Goal: Transaction & Acquisition: Purchase product/service

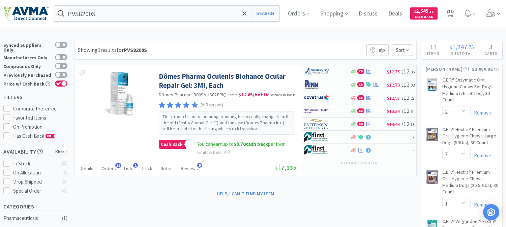
select select "2"
select select "7"
select select "1"
select select "5"
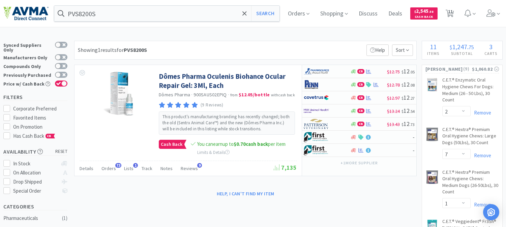
select select "1"
select select "9"
select select "6"
select select "2"
select select "3"
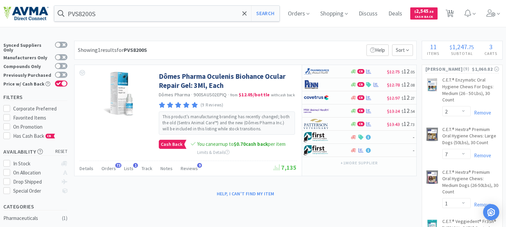
select select "1"
click at [104, 14] on input "PVS8200S" at bounding box center [166, 14] width 225 height 16
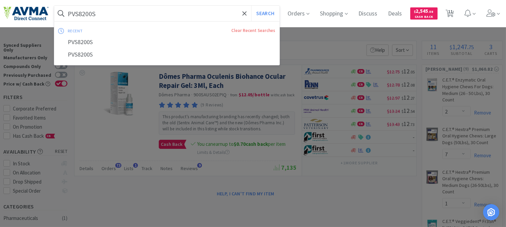
paste input "036277"
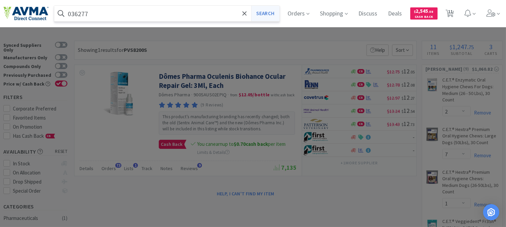
click at [271, 12] on button "Search" at bounding box center [265, 14] width 28 height 16
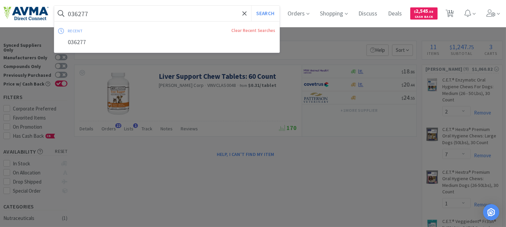
click at [87, 13] on input "036277" at bounding box center [166, 14] width 225 height 16
paste input "10956"
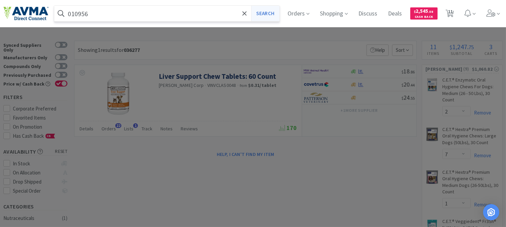
type input "010956"
click at [263, 9] on button "Search" at bounding box center [265, 14] width 28 height 16
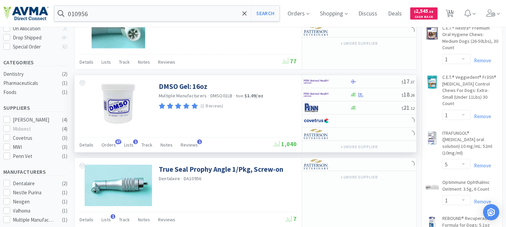
scroll to position [150, 0]
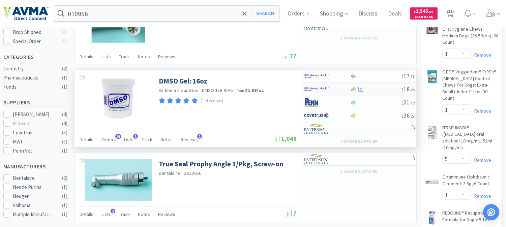
click at [314, 89] on img at bounding box center [316, 89] width 25 height 10
select select "1"
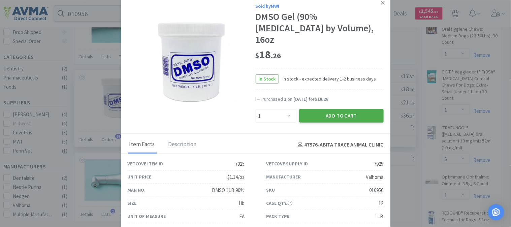
click at [321, 109] on button "Add to Cart" at bounding box center [341, 115] width 85 height 13
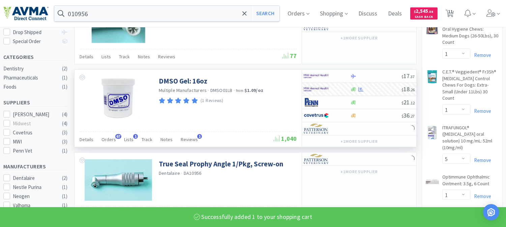
select select "1"
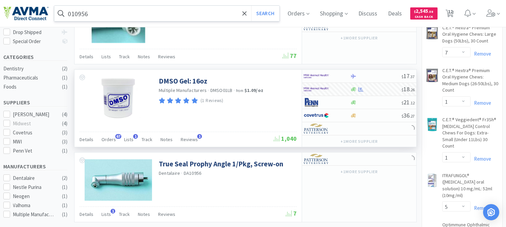
click at [79, 14] on input "010956" at bounding box center [166, 14] width 225 height 16
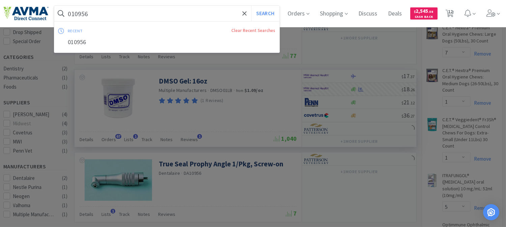
paste input "44525"
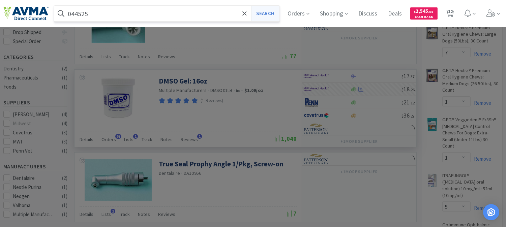
click at [265, 13] on button "Search" at bounding box center [265, 14] width 28 height 16
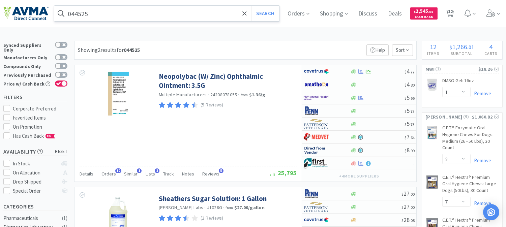
click at [110, 15] on input "044525" at bounding box center [166, 14] width 225 height 16
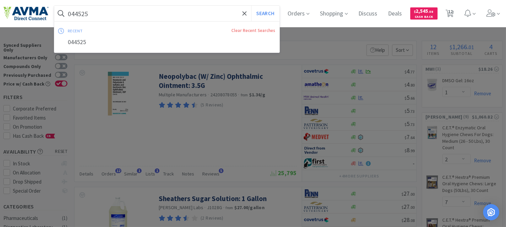
paste input "510143"
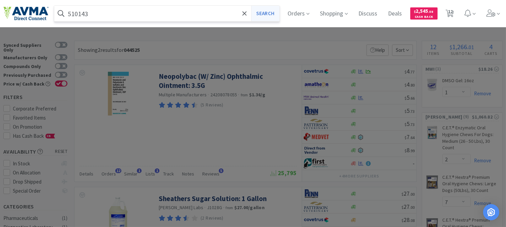
type input "510143"
click at [266, 13] on button "Search" at bounding box center [265, 14] width 28 height 16
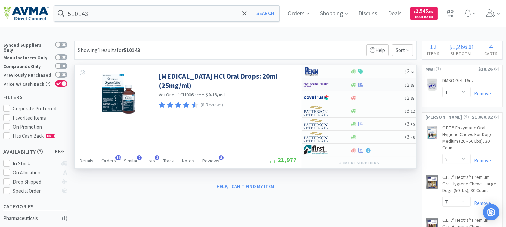
click at [314, 86] on img at bounding box center [316, 85] width 25 height 10
select select "1"
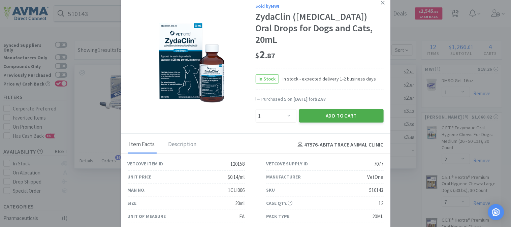
click at [341, 109] on button "Add to Cart" at bounding box center [341, 115] width 85 height 13
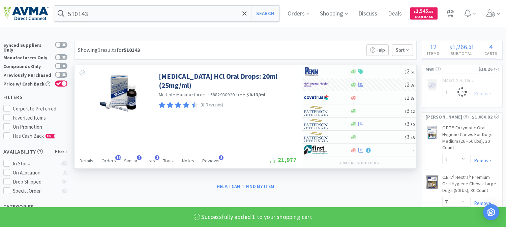
select select "1"
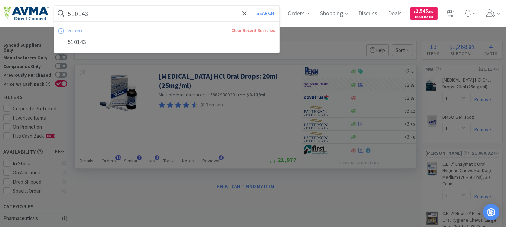
click at [87, 15] on input "510143" at bounding box center [166, 14] width 225 height 16
paste input "050123"
drag, startPoint x: 86, startPoint y: 15, endPoint x: 279, endPoint y: 16, distance: 192.8
click at [258, 14] on form "050123 Search" at bounding box center [166, 14] width 225 height 16
type input "050123"
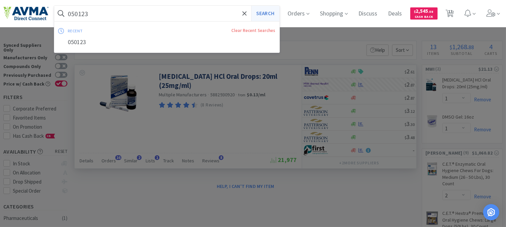
click at [276, 14] on button "Search" at bounding box center [265, 14] width 28 height 16
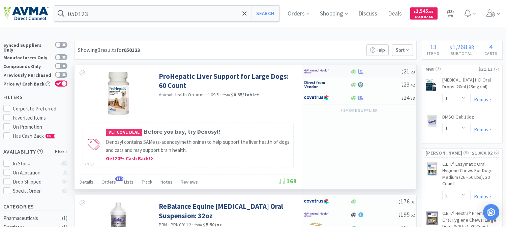
click at [314, 69] on img at bounding box center [316, 71] width 25 height 10
select select "1"
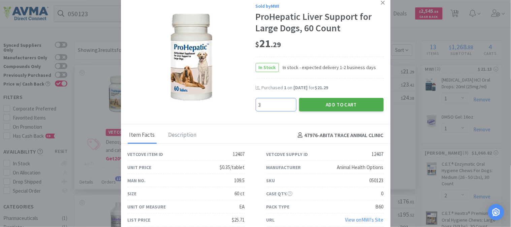
type input "3"
click at [335, 100] on button "Add to Cart" at bounding box center [341, 104] width 85 height 13
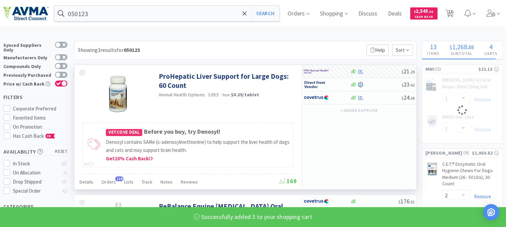
select select "3"
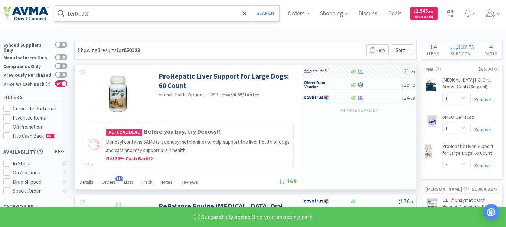
click at [82, 15] on input "050123" at bounding box center [166, 14] width 225 height 16
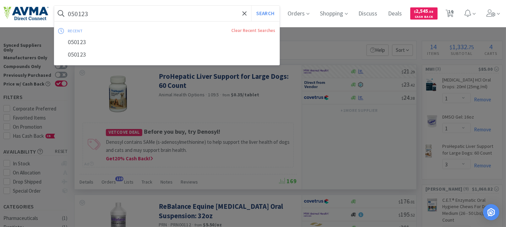
paste input "36277"
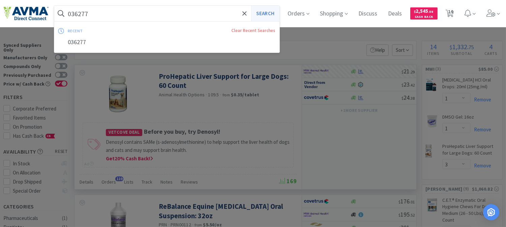
type input "036277"
click at [268, 11] on button "Search" at bounding box center [265, 14] width 28 height 16
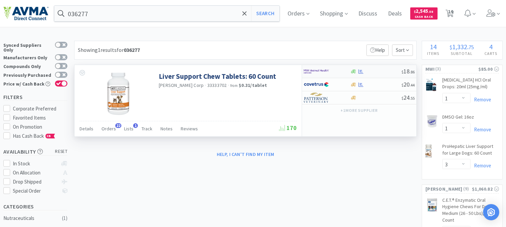
click at [319, 73] on img at bounding box center [316, 71] width 25 height 10
select select "1"
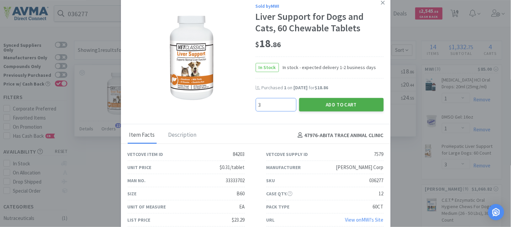
type input "3"
click at [329, 106] on button "Add to Cart" at bounding box center [341, 104] width 85 height 13
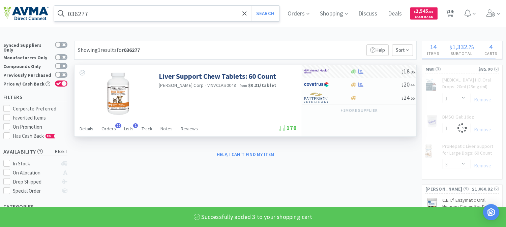
select select "3"
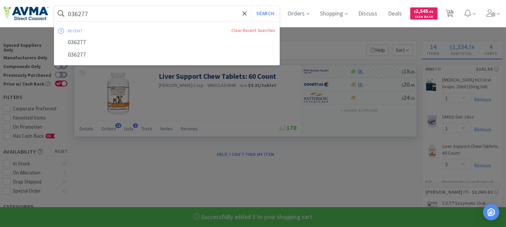
click at [82, 9] on input "036277" at bounding box center [166, 14] width 225 height 16
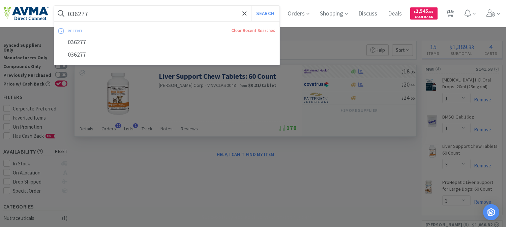
paste input "112952"
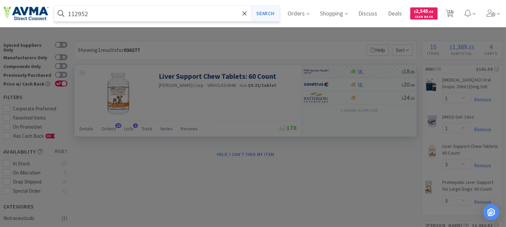
type input "112952"
click at [273, 10] on button "Search" at bounding box center [265, 14] width 28 height 16
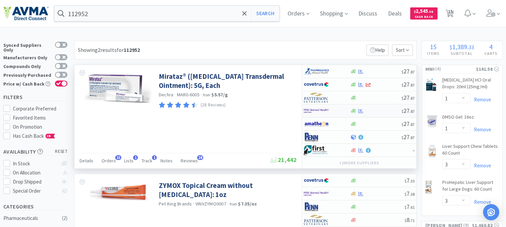
click at [314, 110] on img at bounding box center [316, 111] width 25 height 10
select select "1"
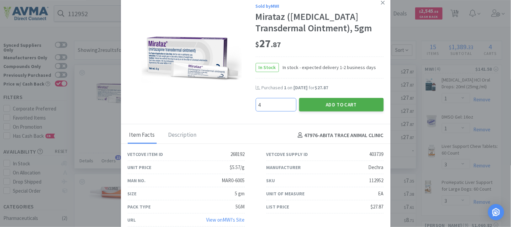
type input "4"
click at [326, 104] on button "Add to Cart" at bounding box center [341, 104] width 85 height 13
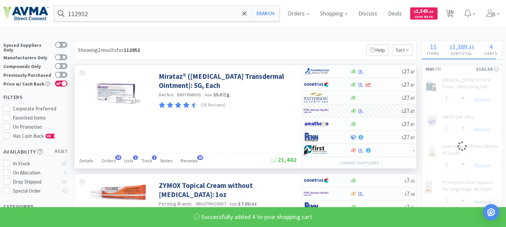
select select "4"
select select "3"
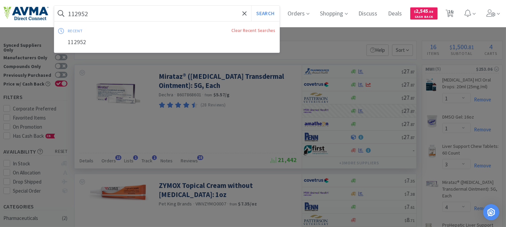
click at [88, 13] on input "112952" at bounding box center [166, 14] width 225 height 16
paste input "24134"
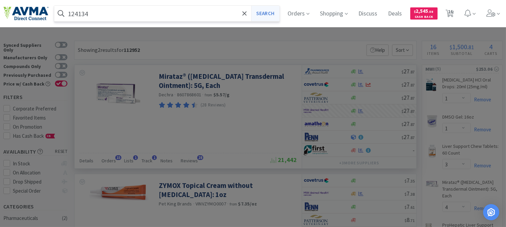
type input "124134"
click at [262, 15] on button "Search" at bounding box center [265, 14] width 28 height 16
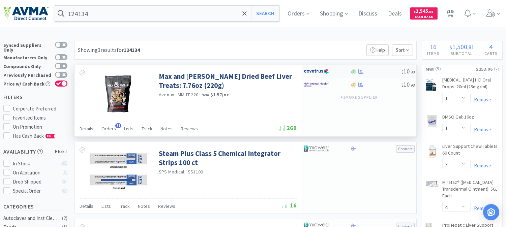
click at [311, 72] on img at bounding box center [316, 71] width 25 height 10
select select "1"
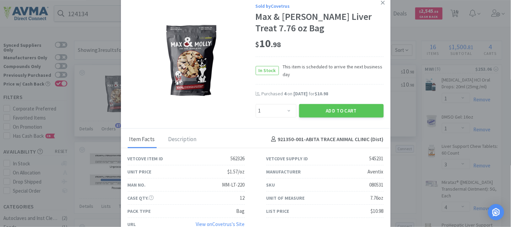
drag, startPoint x: 351, startPoint y: 107, endPoint x: 435, endPoint y: 115, distance: 84.0
click at [351, 108] on button "Add to Cart" at bounding box center [341, 110] width 85 height 13
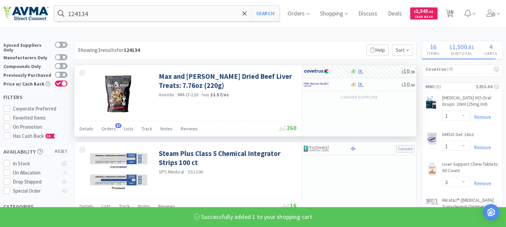
select select "1"
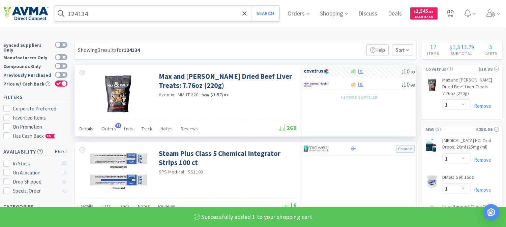
click at [104, 16] on input "124134" at bounding box center [166, 14] width 225 height 16
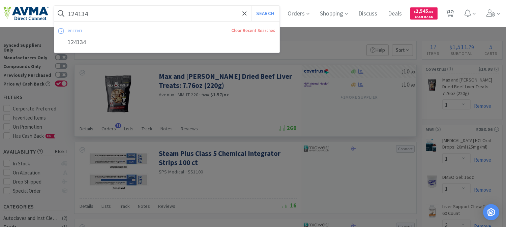
paste input "0976"
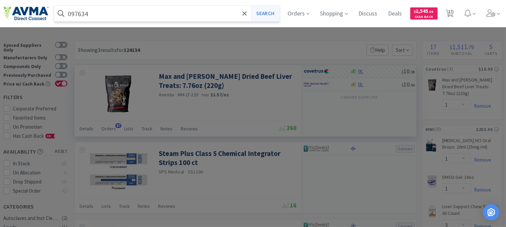
type input "097634"
click at [267, 11] on button "Search" at bounding box center [265, 14] width 28 height 16
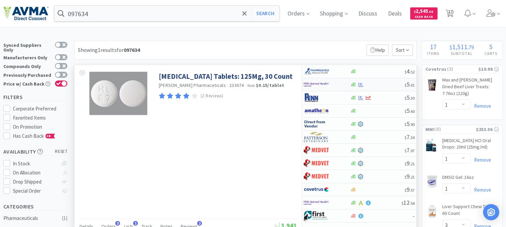
click at [315, 84] on img at bounding box center [316, 85] width 25 height 10
select select "1"
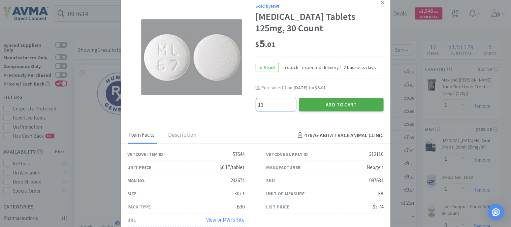
type input "13"
click at [344, 104] on button "Add to Cart" at bounding box center [341, 104] width 85 height 13
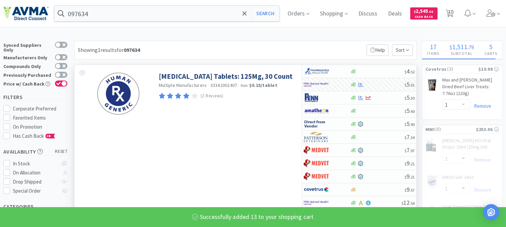
select select "13"
select select "3"
select select "4"
select select "3"
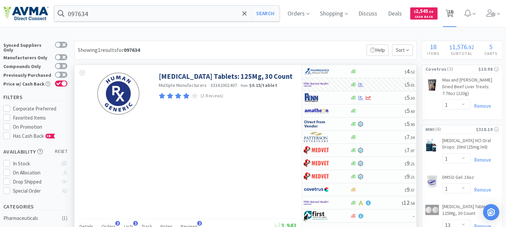
click at [453, 14] on span "18" at bounding box center [450, 11] width 5 height 27
select select "1"
select select "13"
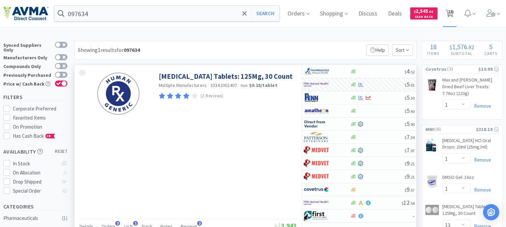
select select "3"
select select "4"
select select "3"
select select "2"
select select "7"
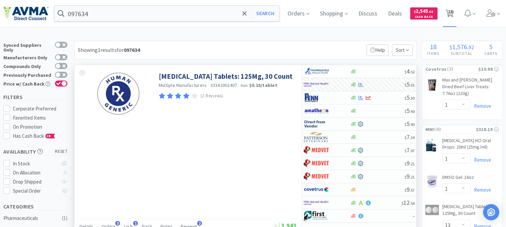
select select "1"
select select "5"
select select "1"
select select "9"
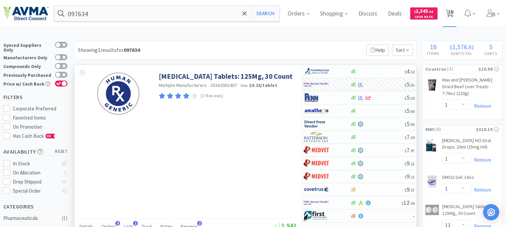
select select "6"
select select "2"
select select "3"
select select "1"
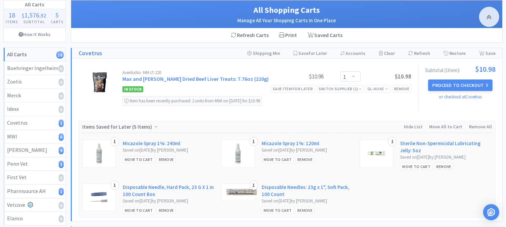
scroll to position [37, 0]
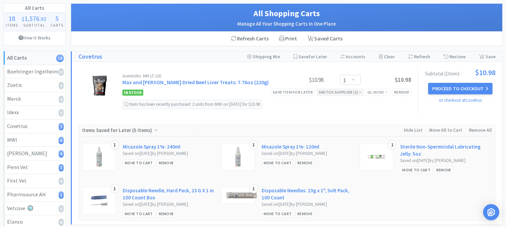
click at [339, 92] on div "Switch Supplier ( 1 )" at bounding box center [339, 92] width 43 height 6
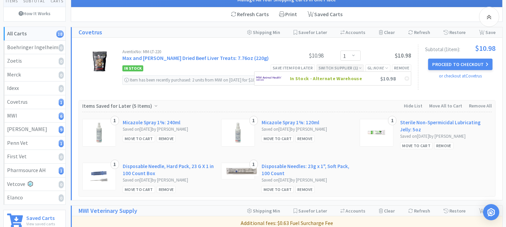
scroll to position [75, 0]
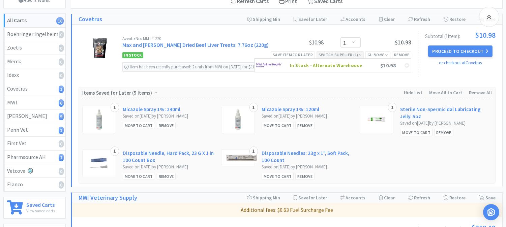
click at [352, 55] on div "Switch Supplier ( 1 )" at bounding box center [339, 55] width 43 height 6
click at [358, 55] on div "Switch Supplier ( 1 )" at bounding box center [339, 55] width 43 height 6
click at [359, 55] on icon at bounding box center [360, 55] width 3 height 4
click at [403, 55] on div "Remove" at bounding box center [401, 54] width 19 height 7
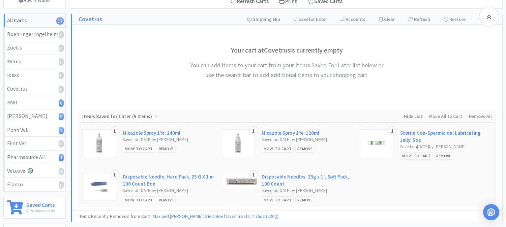
scroll to position [0, 0]
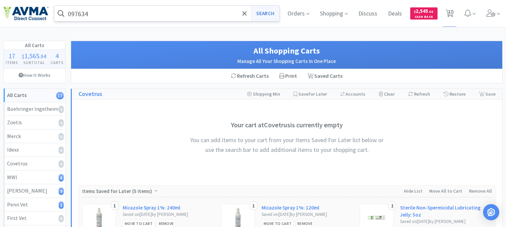
click at [264, 12] on button "Search" at bounding box center [265, 14] width 28 height 16
select select "1"
select select "13"
select select "3"
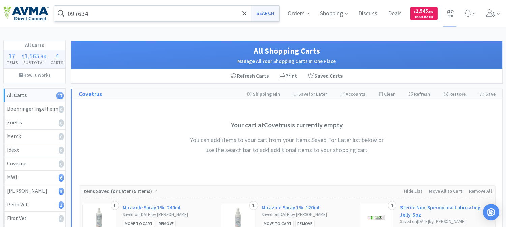
select select "4"
select select "3"
select select "2"
select select "7"
select select "1"
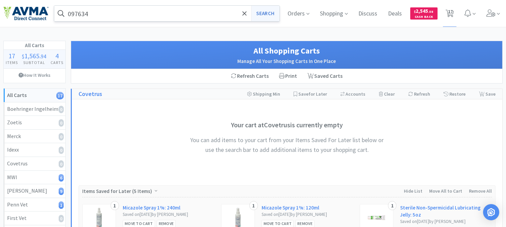
select select "1"
select select "5"
select select "1"
select select "9"
select select "6"
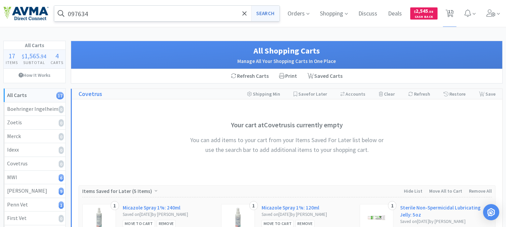
select select "2"
select select "3"
select select "1"
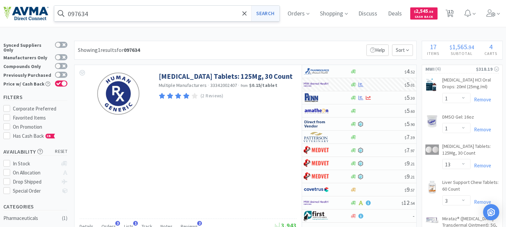
click at [264, 13] on button "Search" at bounding box center [265, 14] width 28 height 16
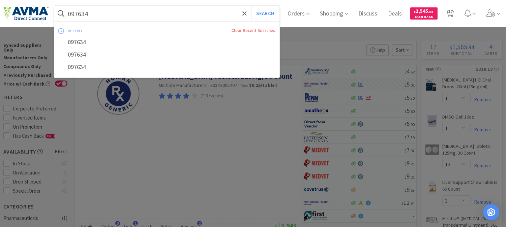
click at [119, 15] on input "097634" at bounding box center [166, 14] width 225 height 16
paste input "1241"
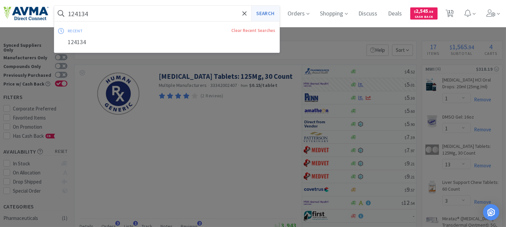
type input "124134"
click at [274, 11] on button "Search" at bounding box center [265, 14] width 28 height 16
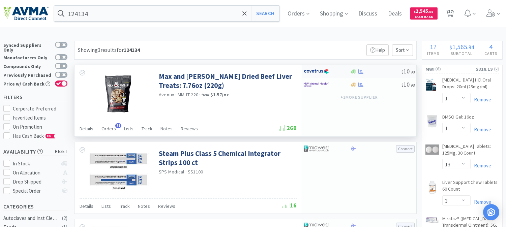
click at [318, 72] on img at bounding box center [316, 71] width 25 height 10
select select "1"
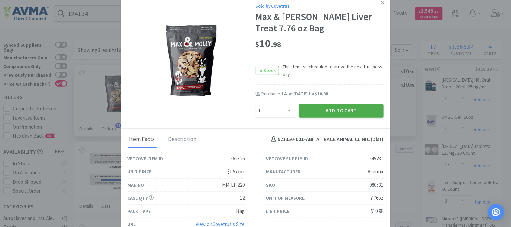
click at [335, 107] on button "Add to Cart" at bounding box center [341, 110] width 85 height 13
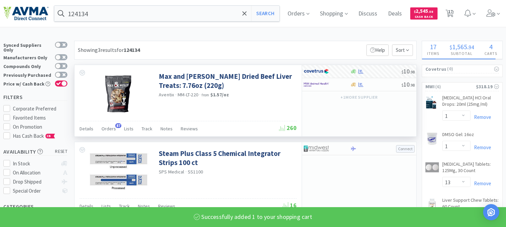
select select "1"
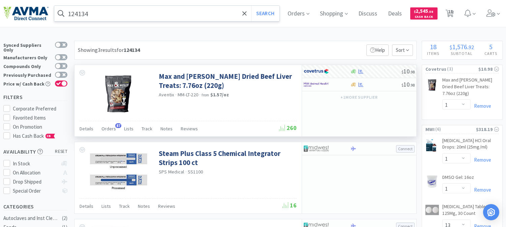
click at [124, 18] on input "124134" at bounding box center [166, 14] width 225 height 16
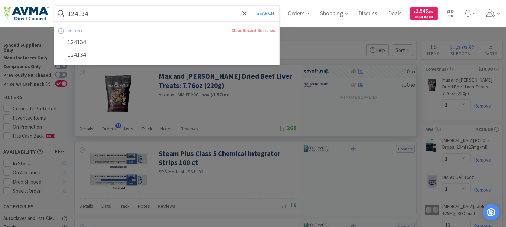
paste input "NOR3060"
type input "NOR3060"
click at [269, 11] on button "Search" at bounding box center [265, 14] width 28 height 16
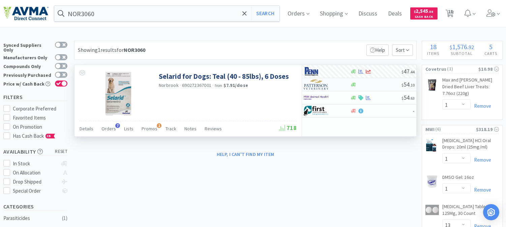
click at [316, 86] on img at bounding box center [316, 85] width 25 height 10
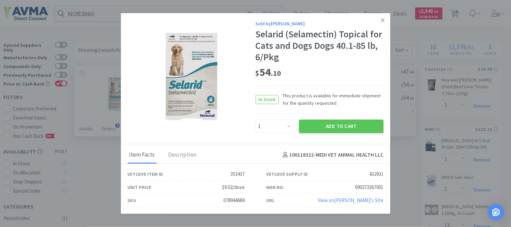
click at [237, 201] on div "078944684" at bounding box center [234, 200] width 21 height 8
copy div "078944684"
click at [290, 127] on select "Enter Quantity 1 2 3 4 5 6 7 8 9 10 11 12 13 14 15 16 17 18 19 20 Enter Quantity" at bounding box center [276, 126] width 41 height 13
select select "3"
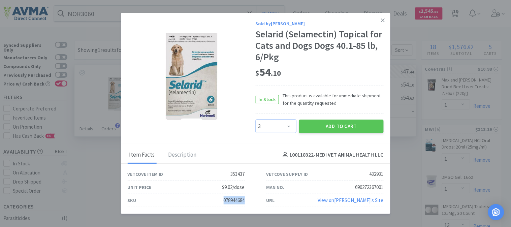
click at [256, 120] on select "Enter Quantity 1 2 3 4 5 6 7 8 9 10 11 12 13 14 15 16 17 18 19 20 Enter Quantity" at bounding box center [276, 126] width 41 height 13
click at [353, 128] on button "Add to Cart" at bounding box center [341, 126] width 85 height 13
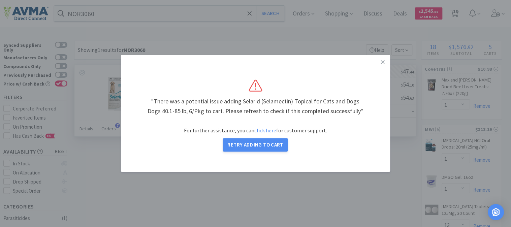
click at [247, 152] on div ""There was a potential issue adding Selarid (Selamectin) Topical for Cats and D…" at bounding box center [255, 113] width 243 height 90
click at [263, 142] on button "Retry Adding to Cart" at bounding box center [255, 145] width 65 height 13
select select "1"
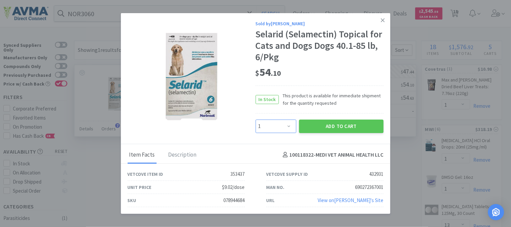
click at [287, 124] on select "Enter Quantity 1 2 3 4 5 6 7 8 9 10 11 12 13 14 15 16 17 18 19 20 Enter Quantity" at bounding box center [276, 126] width 41 height 13
select select "2"
select select "7"
select select "1"
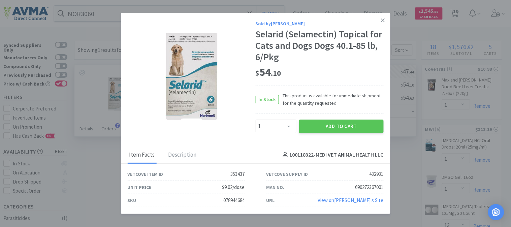
select select "5"
select select "1"
select select "9"
select select "3"
select select "6"
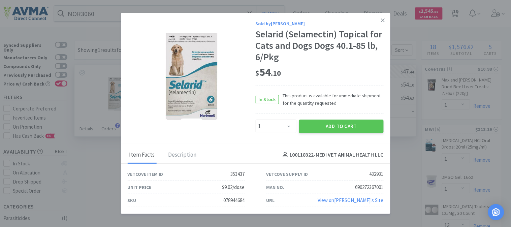
select select "2"
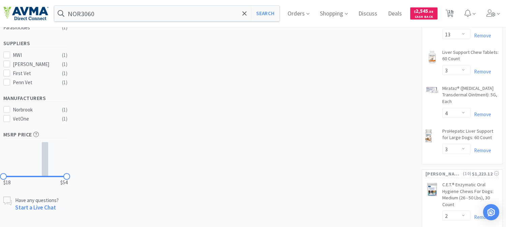
scroll to position [181, 0]
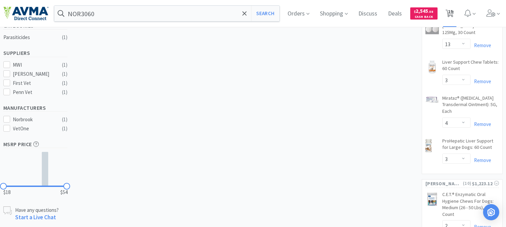
drag, startPoint x: 456, startPoint y: 13, endPoint x: 452, endPoint y: 21, distance: 9.1
click at [453, 13] on span "19" at bounding box center [450, 11] width 5 height 27
select select "1"
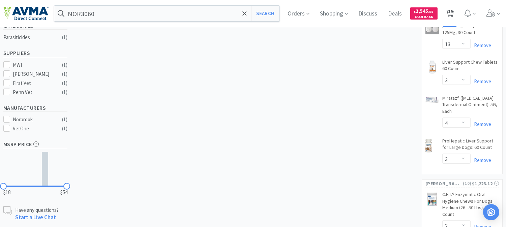
select select "13"
select select "3"
select select "4"
select select "3"
select select "2"
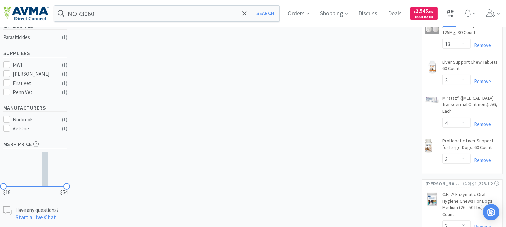
select select "7"
select select "1"
select select "5"
select select "1"
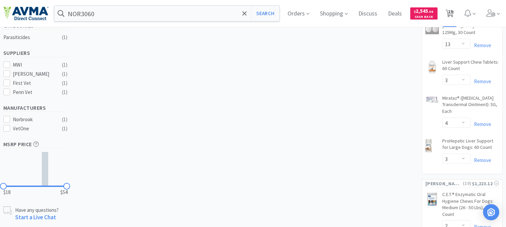
select select "9"
select select "3"
select select "6"
select select "2"
select select "3"
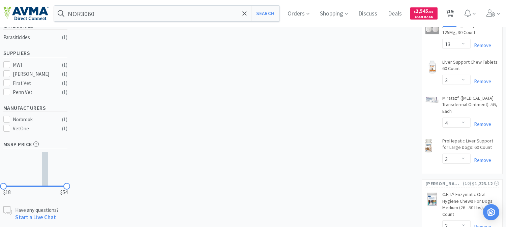
select select "1"
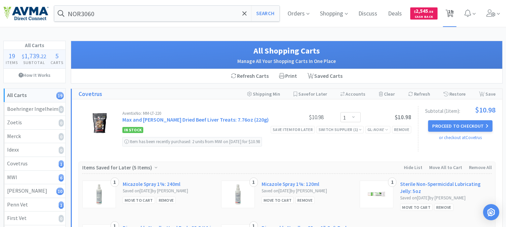
click at [450, 11] on span "19" at bounding box center [450, 11] width 5 height 27
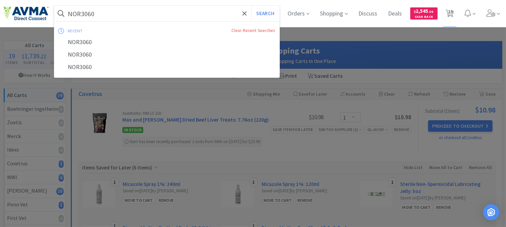
click at [147, 14] on input "NOR3060" at bounding box center [166, 14] width 225 height 16
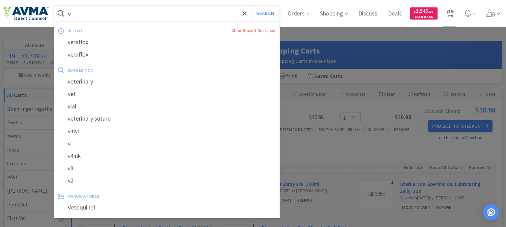
drag, startPoint x: 80, startPoint y: 18, endPoint x: 53, endPoint y: 18, distance: 26.6
click at [53, 18] on div "v Search recent Clear Recent Searches veraflox veraflox suggestion veterinary v…" at bounding box center [252, 13] width 499 height 27
paste input "080530"
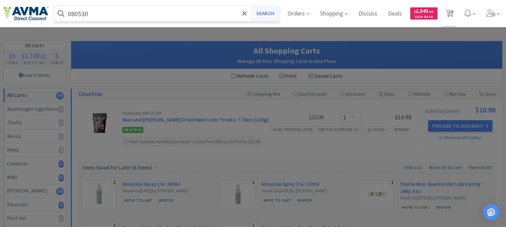
type input "080530"
click at [265, 10] on button "Search" at bounding box center [265, 14] width 28 height 16
select select "1"
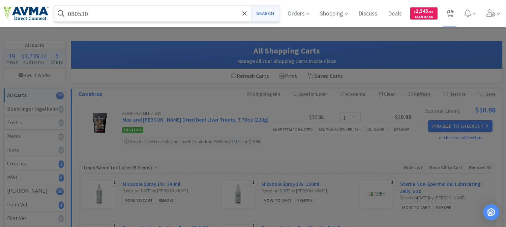
select select "13"
select select "3"
select select "4"
select select "3"
select select "2"
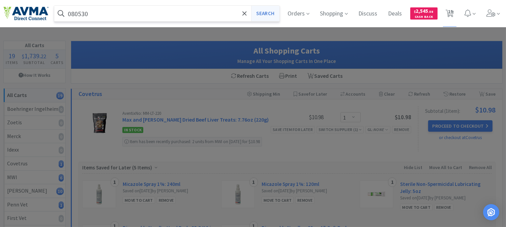
select select "7"
select select "1"
select select "5"
select select "1"
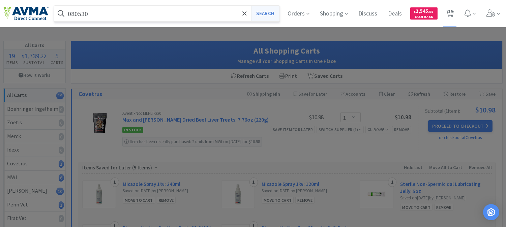
select select "9"
select select "3"
select select "6"
select select "2"
select select "3"
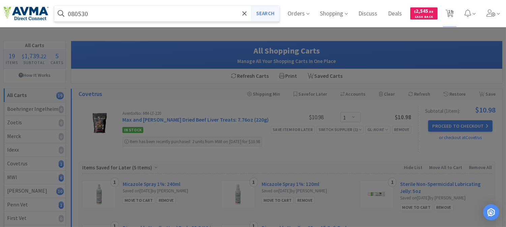
select select "1"
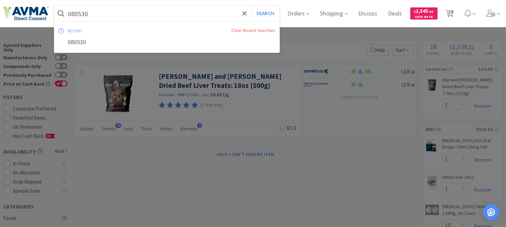
click at [83, 14] on input "080530" at bounding box center [166, 14] width 225 height 16
paste input "74626"
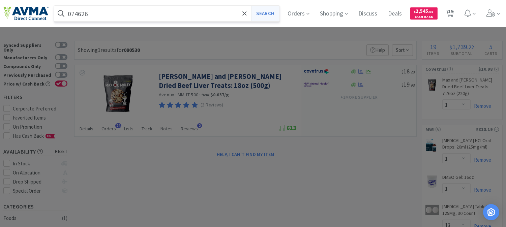
click at [267, 8] on button "Search" at bounding box center [265, 14] width 28 height 16
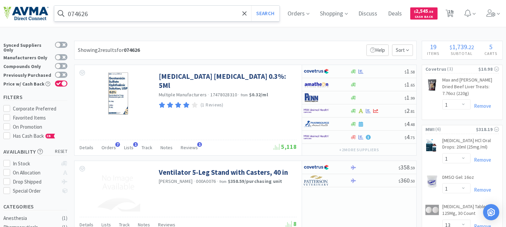
click at [78, 12] on input "074626" at bounding box center [166, 14] width 225 height 16
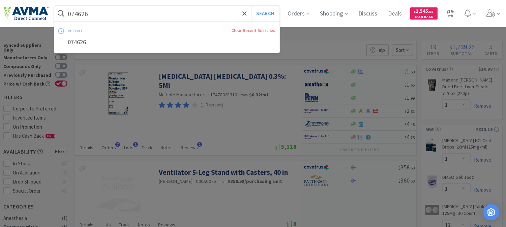
paste input "59339"
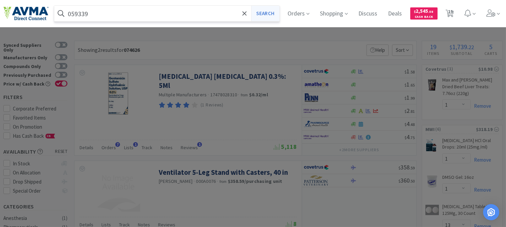
click at [267, 12] on button "Search" at bounding box center [265, 14] width 28 height 16
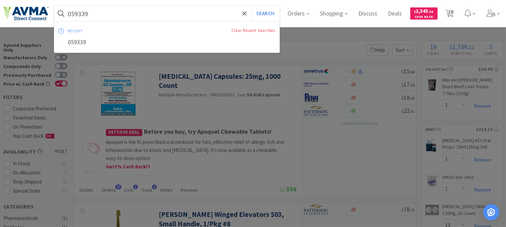
click at [73, 11] on input "059339" at bounding box center [166, 14] width 225 height 16
paste input "35340"
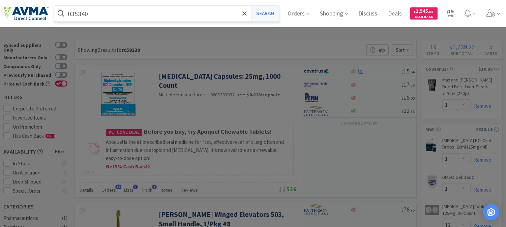
click at [269, 12] on button "Search" at bounding box center [265, 14] width 28 height 16
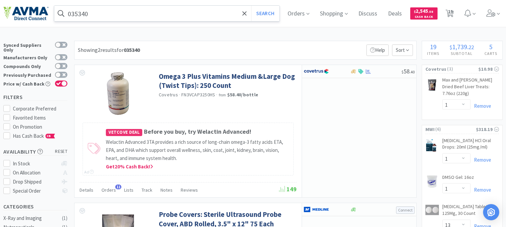
click at [83, 9] on input "035340" at bounding box center [166, 14] width 225 height 16
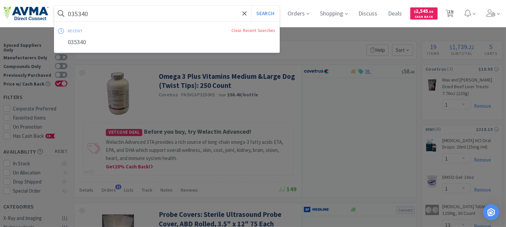
paste input "0380"
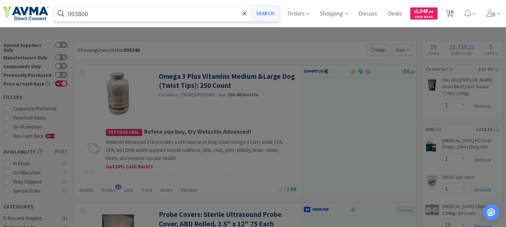
click at [266, 12] on button "Search" at bounding box center [265, 14] width 28 height 16
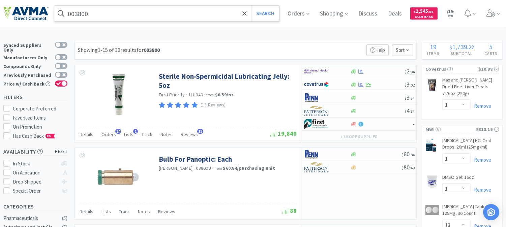
click at [82, 13] on input "003800" at bounding box center [166, 14] width 225 height 16
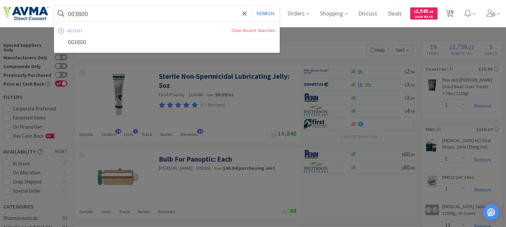
paste input "73118"
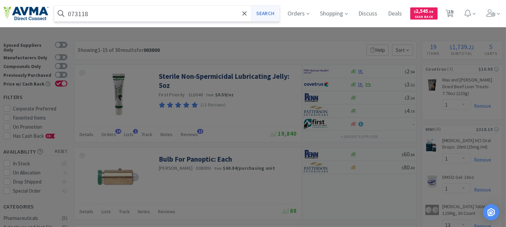
click at [277, 11] on button "Search" at bounding box center [265, 14] width 28 height 16
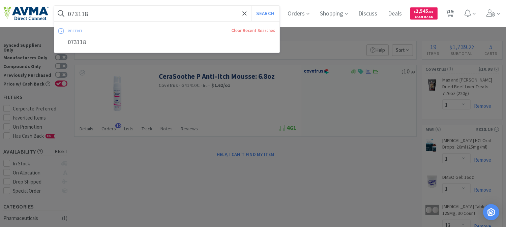
click at [88, 12] on input "073118" at bounding box center [166, 14] width 225 height 16
paste input "6599"
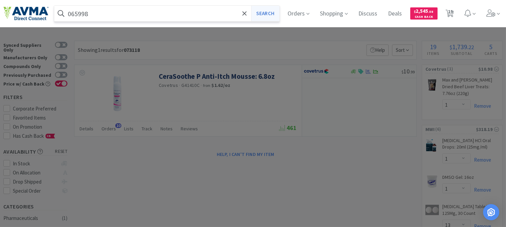
click at [272, 14] on button "Search" at bounding box center [265, 14] width 28 height 16
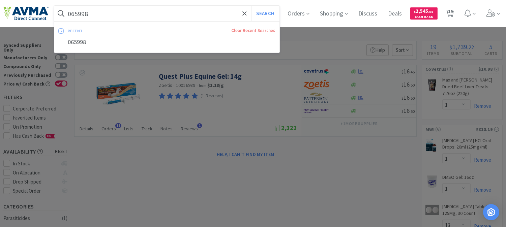
click at [79, 16] on input "065998" at bounding box center [166, 14] width 225 height 16
paste input "71021"
click at [267, 8] on button "Search" at bounding box center [265, 14] width 28 height 16
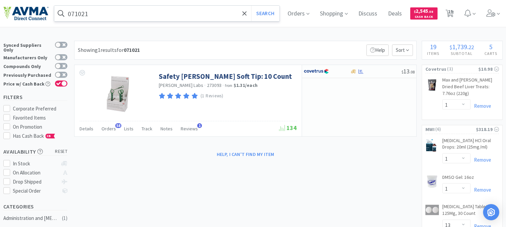
click at [67, 11] on span at bounding box center [60, 13] width 13 height 11
click at [69, 11] on input "071021" at bounding box center [166, 14] width 225 height 16
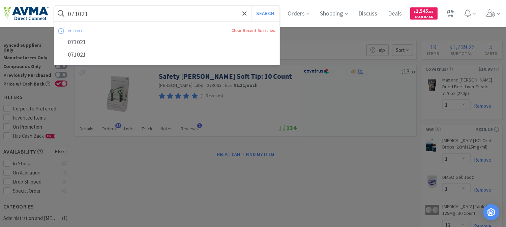
paste input "5714"
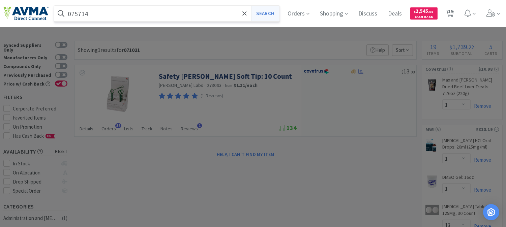
click at [273, 11] on button "Search" at bounding box center [265, 14] width 28 height 16
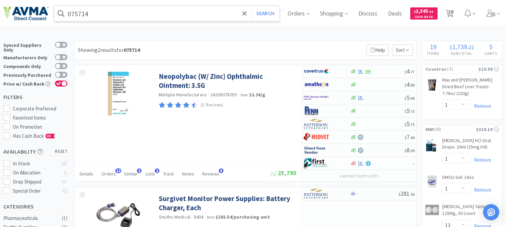
click at [80, 16] on input "075714" at bounding box center [166, 14] width 225 height 16
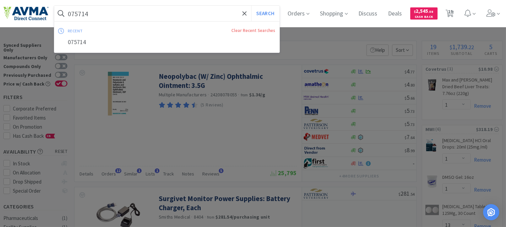
paste input "80531"
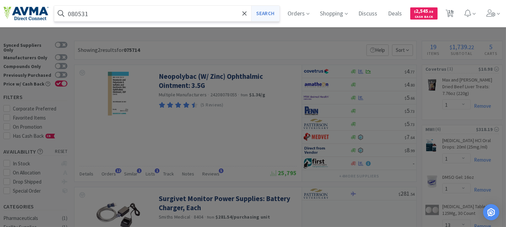
type input "080531"
click at [257, 9] on button "Search" at bounding box center [265, 14] width 28 height 16
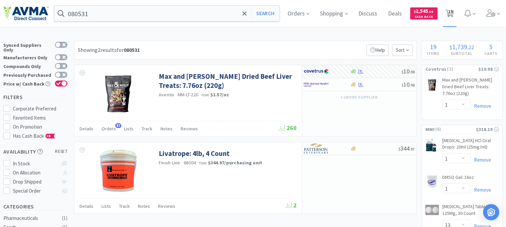
click at [453, 12] on span "19" at bounding box center [450, 11] width 5 height 27
select select "1"
select select "13"
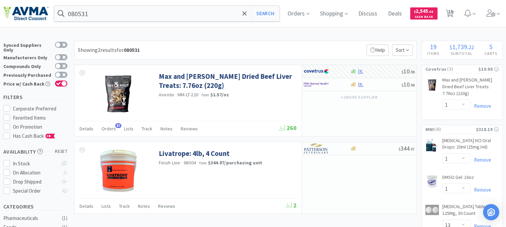
select select "3"
select select "4"
select select "3"
select select "2"
select select "7"
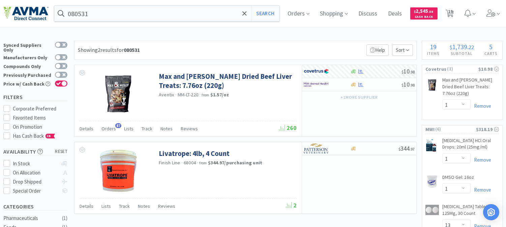
select select "1"
select select "5"
select select "1"
select select "9"
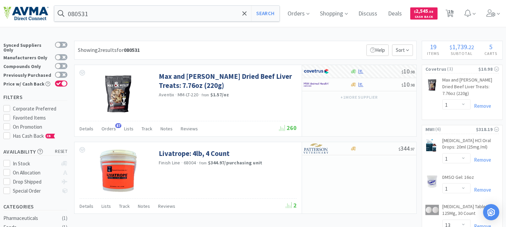
select select "3"
select select "6"
select select "2"
select select "3"
select select "1"
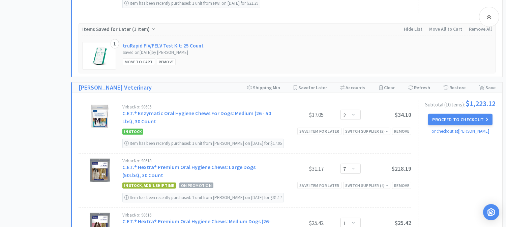
scroll to position [561, 0]
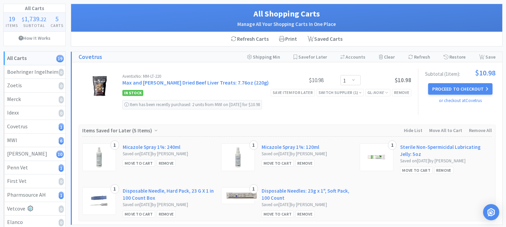
scroll to position [0, 0]
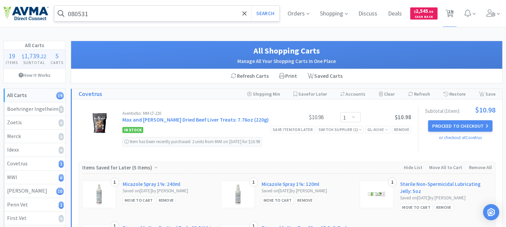
click at [179, 16] on input "080531" at bounding box center [166, 14] width 225 height 16
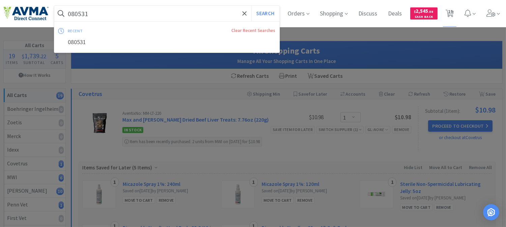
paste input "28664"
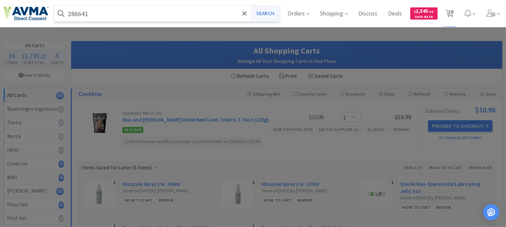
type input "286641"
click at [267, 10] on button "Search" at bounding box center [265, 14] width 28 height 16
select select "1"
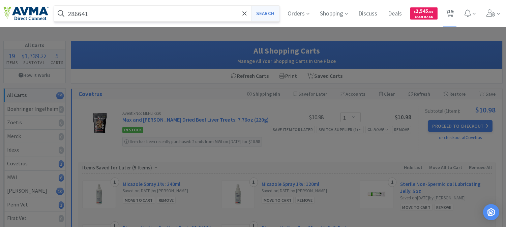
select select "13"
select select "3"
select select "4"
select select "3"
select select "2"
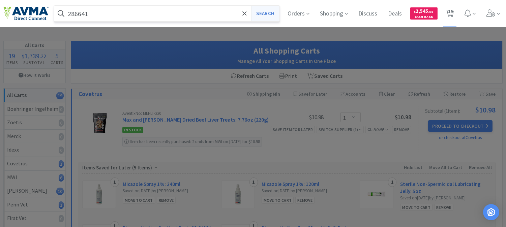
select select "7"
select select "1"
select select "5"
select select "1"
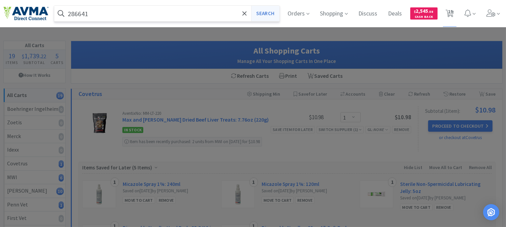
select select "9"
select select "3"
select select "6"
select select "2"
select select "3"
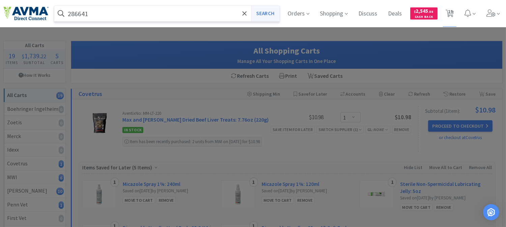
select select "1"
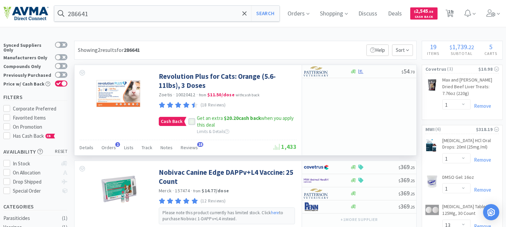
click at [190, 120] on icon at bounding box center [191, 121] width 5 height 5
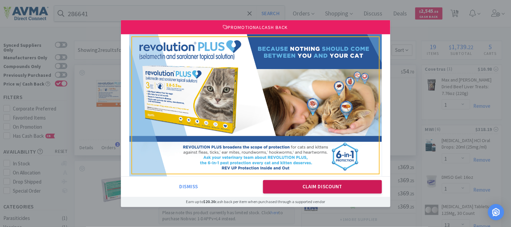
click at [330, 184] on button "Claim Discount" at bounding box center [322, 186] width 119 height 13
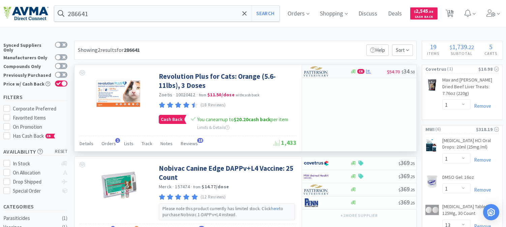
click at [319, 72] on img at bounding box center [316, 71] width 25 height 10
select select "1"
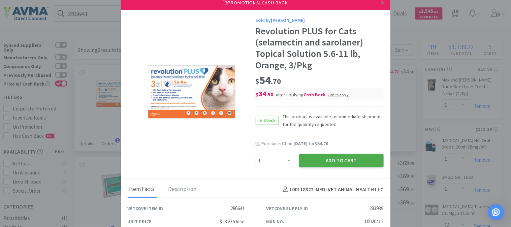
click at [318, 157] on button "Add to Cart" at bounding box center [341, 160] width 85 height 13
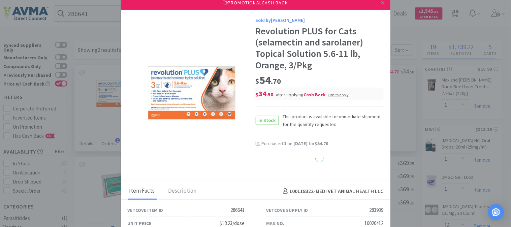
select select "1"
select select "6"
select select "3"
select select "2"
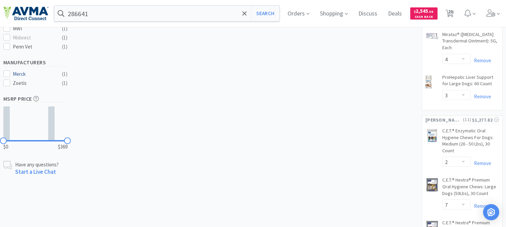
scroll to position [224, 0]
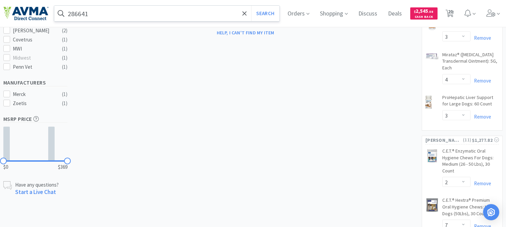
click at [129, 15] on input "286641" at bounding box center [166, 14] width 225 height 16
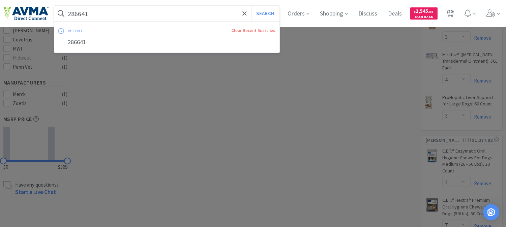
paste input "078949030"
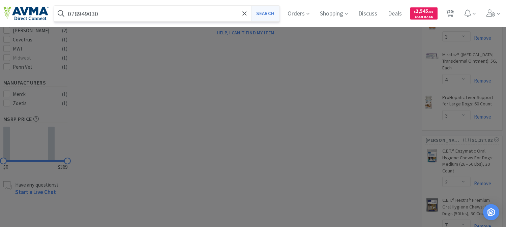
type input "078949030"
click at [265, 13] on button "Search" at bounding box center [265, 14] width 28 height 16
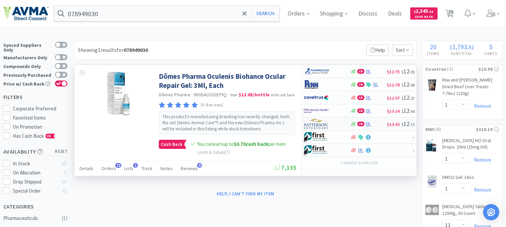
click at [315, 126] on img at bounding box center [316, 124] width 25 height 10
select select "1"
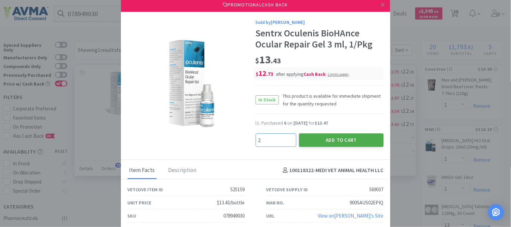
type input "2"
click at [348, 137] on button "Add to Cart" at bounding box center [341, 139] width 85 height 13
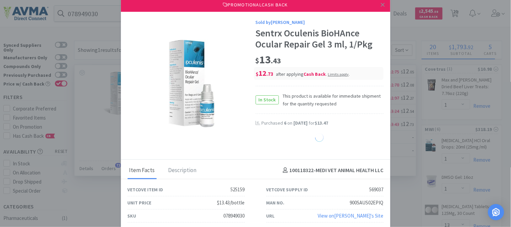
select select "2"
select select "5"
select select "1"
select select "9"
select select "1"
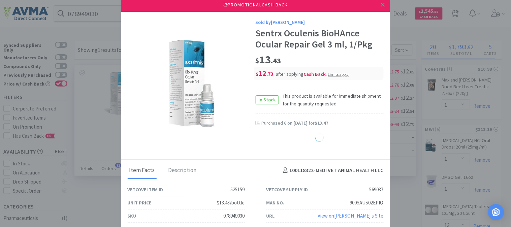
select select "6"
select select "3"
select select "2"
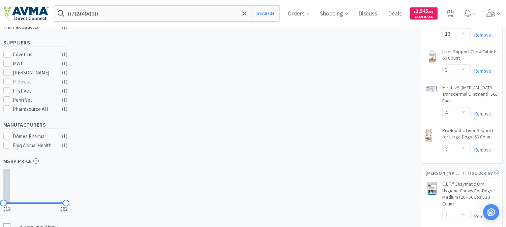
scroll to position [229, 0]
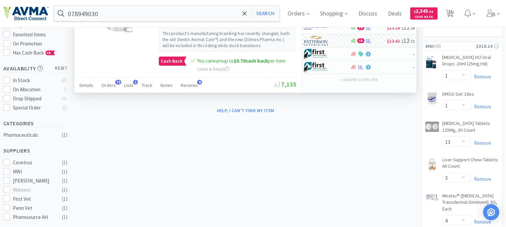
scroll to position [79, 0]
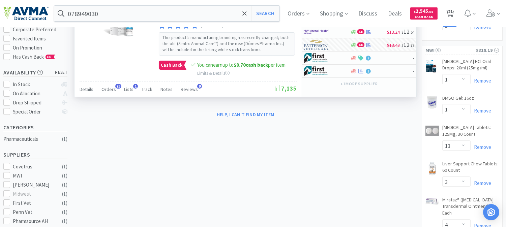
click at [453, 10] on span "21" at bounding box center [450, 11] width 5 height 27
select select "1"
select select "13"
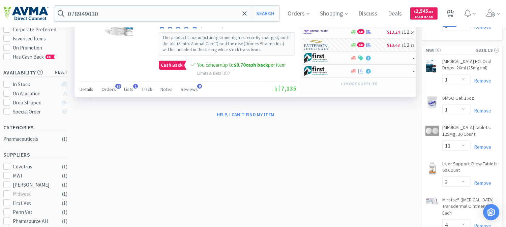
select select "3"
select select "4"
select select "3"
select select "2"
select select "7"
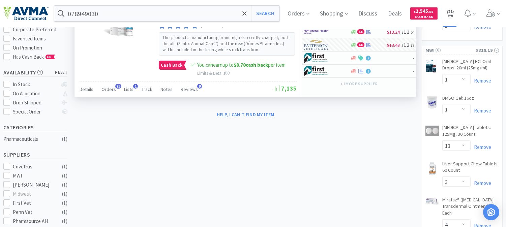
select select "1"
select select "2"
select select "5"
select select "1"
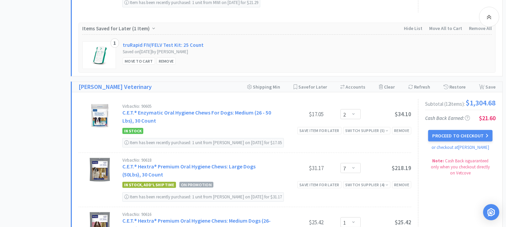
scroll to position [561, 0]
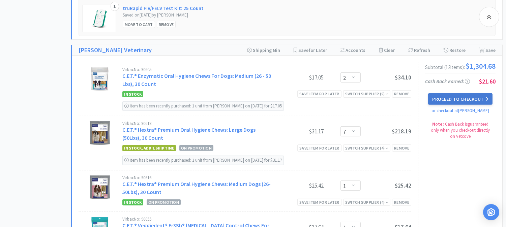
click at [459, 103] on button "Proceed to Checkout" at bounding box center [460, 98] width 64 height 11
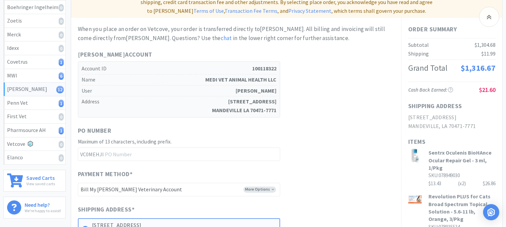
scroll to position [112, 0]
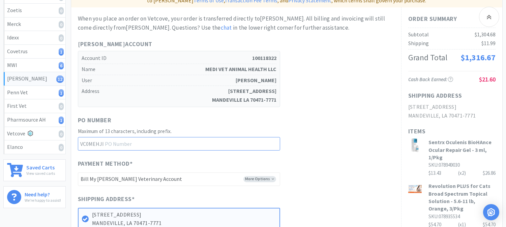
click at [140, 137] on input "text" at bounding box center [179, 143] width 202 height 13
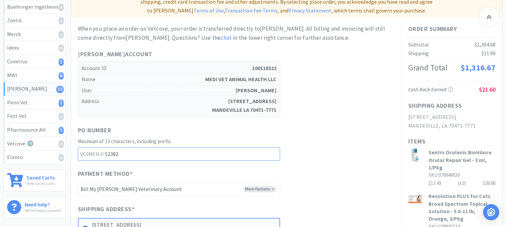
scroll to position [149, 0]
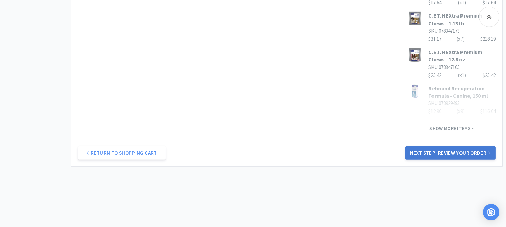
click at [460, 146] on button "Next Step: Review Your Order" at bounding box center [450, 152] width 90 height 13
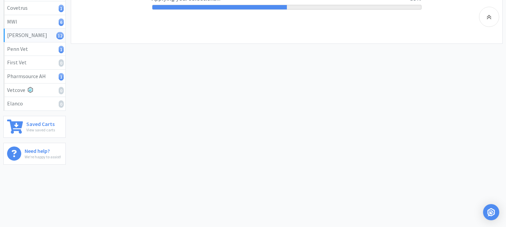
scroll to position [0, 0]
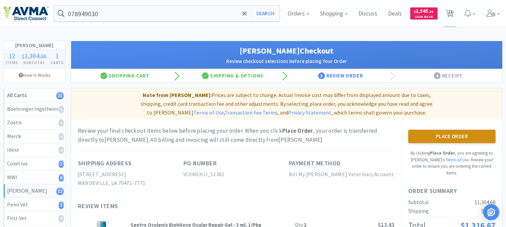
click at [463, 130] on button "Place Order" at bounding box center [451, 136] width 87 height 13
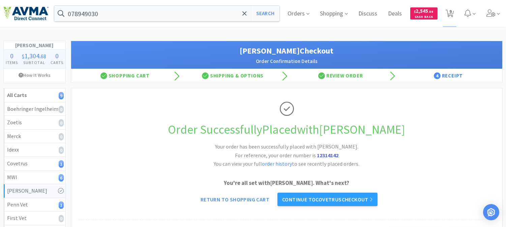
click at [328, 155] on strong "12314142" at bounding box center [328, 155] width 22 height 7
copy strong "12314142"
click at [448, 14] on icon at bounding box center [449, 13] width 8 height 7
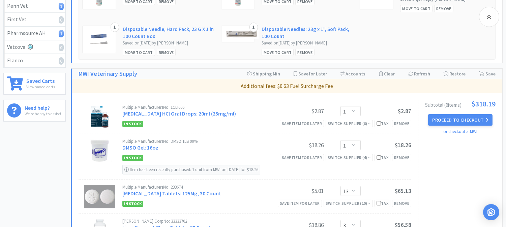
scroll to position [224, 0]
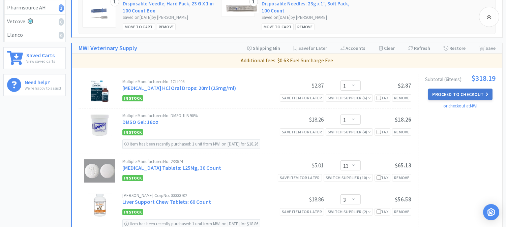
click at [460, 92] on button "Proceed to Checkout" at bounding box center [460, 94] width 64 height 11
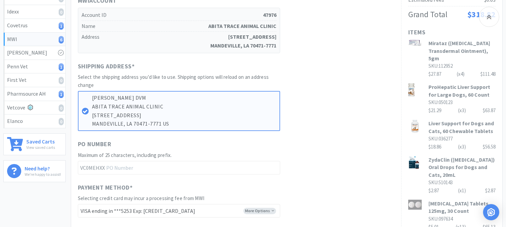
scroll to position [150, 0]
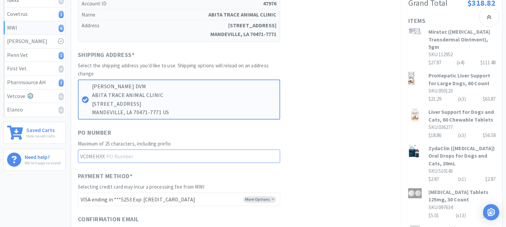
click at [156, 152] on input "text" at bounding box center [179, 156] width 202 height 13
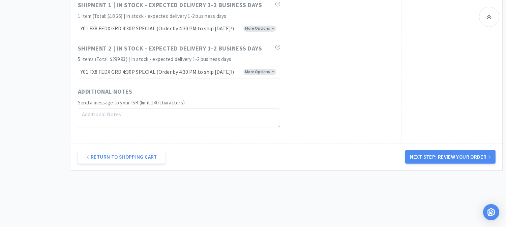
scroll to position [447, 0]
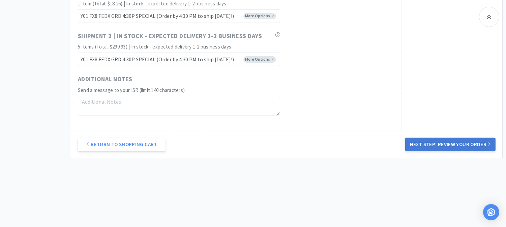
click at [462, 142] on button "Next Step: Review Your Order" at bounding box center [450, 144] width 90 height 13
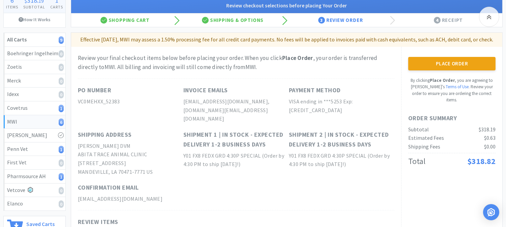
scroll to position [75, 0]
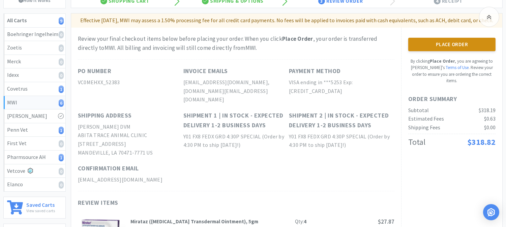
click at [462, 51] on button "Place Order" at bounding box center [451, 44] width 87 height 13
